Goal: Navigation & Orientation: Find specific page/section

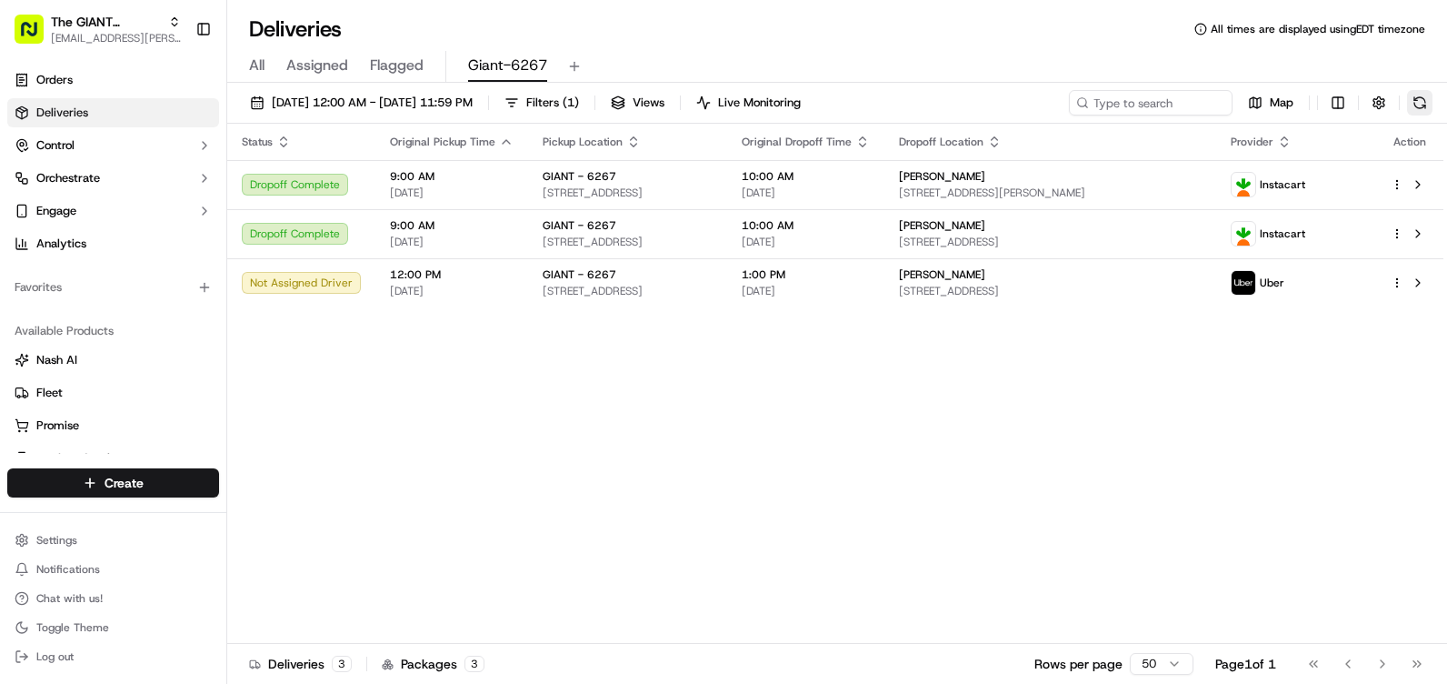
click at [1423, 102] on button at bounding box center [1419, 102] width 25 height 25
click at [79, 86] on link "Orders" at bounding box center [113, 79] width 212 height 29
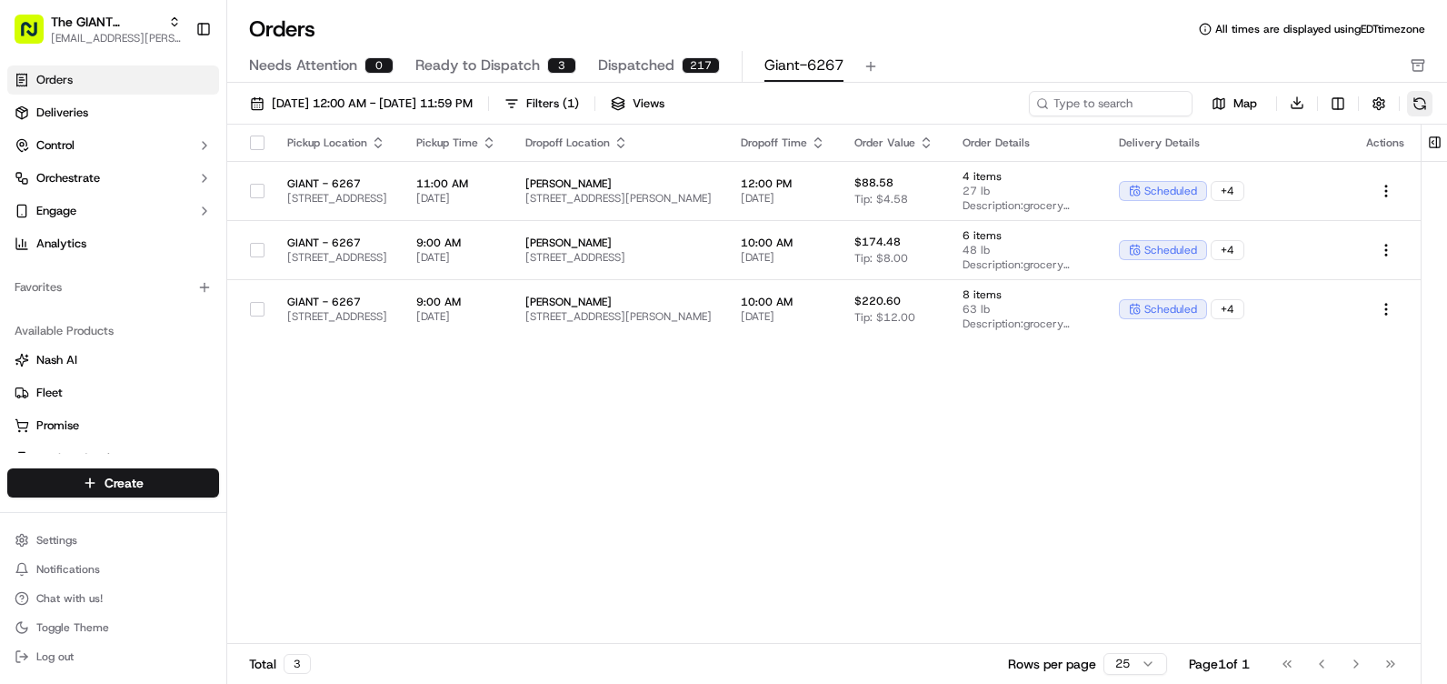
click at [1427, 103] on button at bounding box center [1419, 103] width 25 height 25
click at [70, 106] on span "Deliveries" at bounding box center [62, 113] width 52 height 16
